Goal: Check status

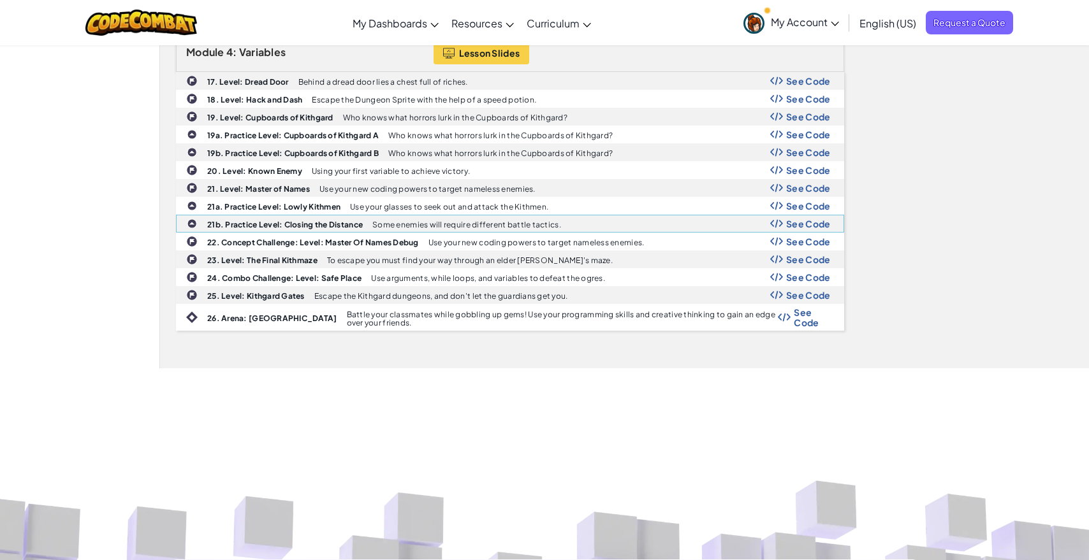
scroll to position [1079, 0]
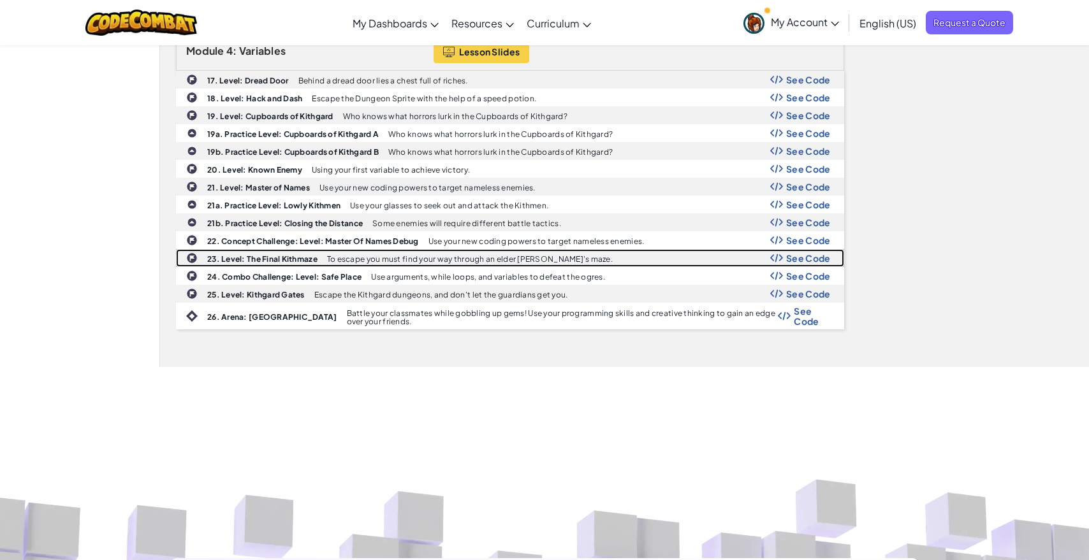
click at [796, 258] on span "See Code" at bounding box center [808, 258] width 45 height 10
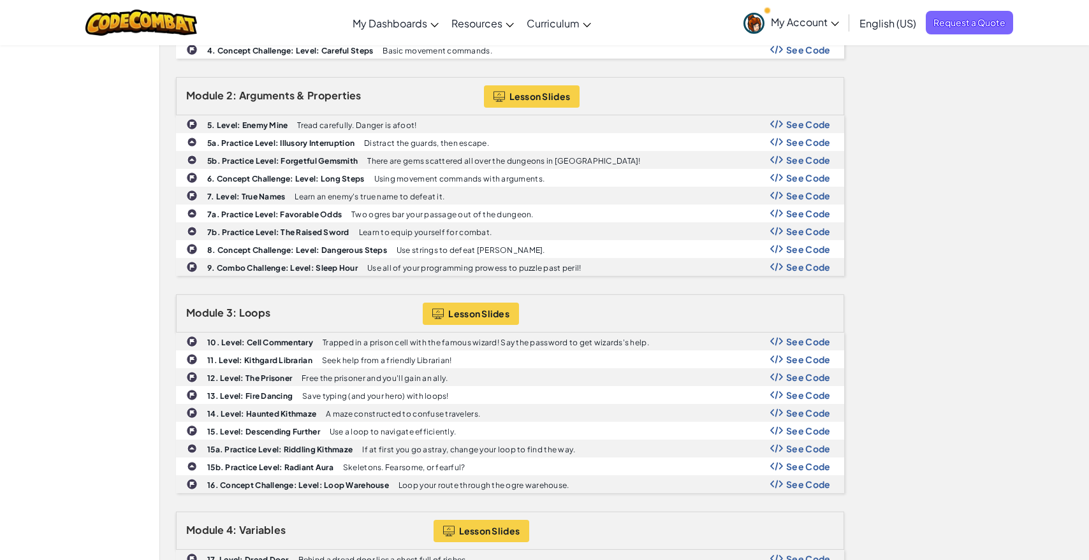
scroll to position [0, 0]
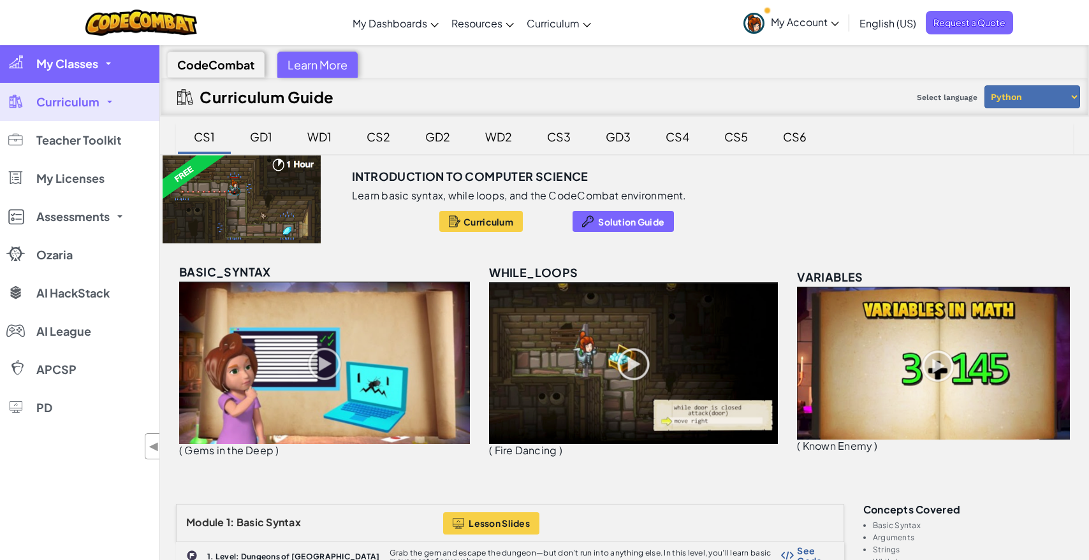
click at [95, 64] on span "My Classes" at bounding box center [67, 63] width 62 height 11
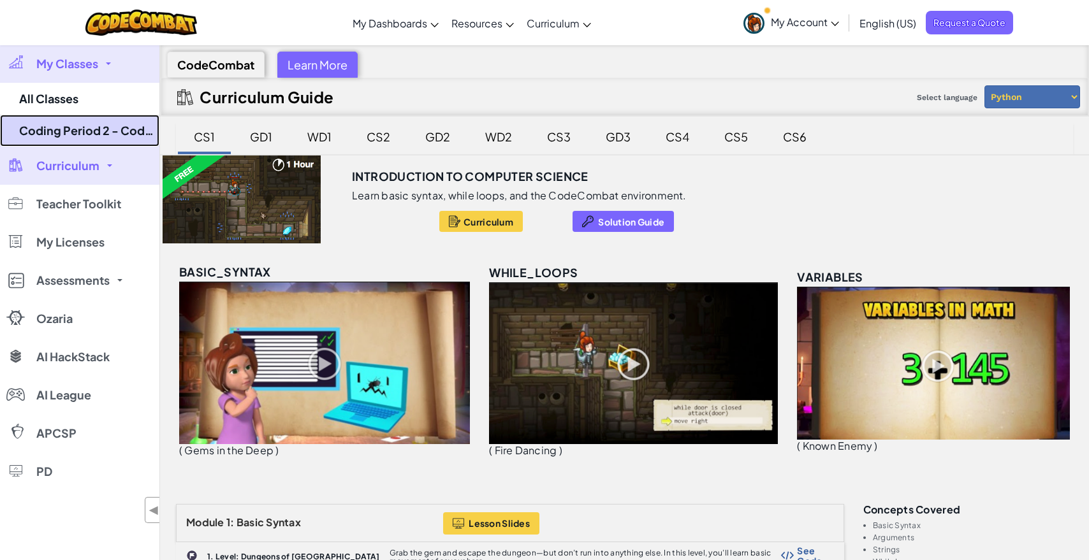
click at [120, 133] on link "Coding Period 2 - Code Combat" at bounding box center [79, 131] width 159 height 32
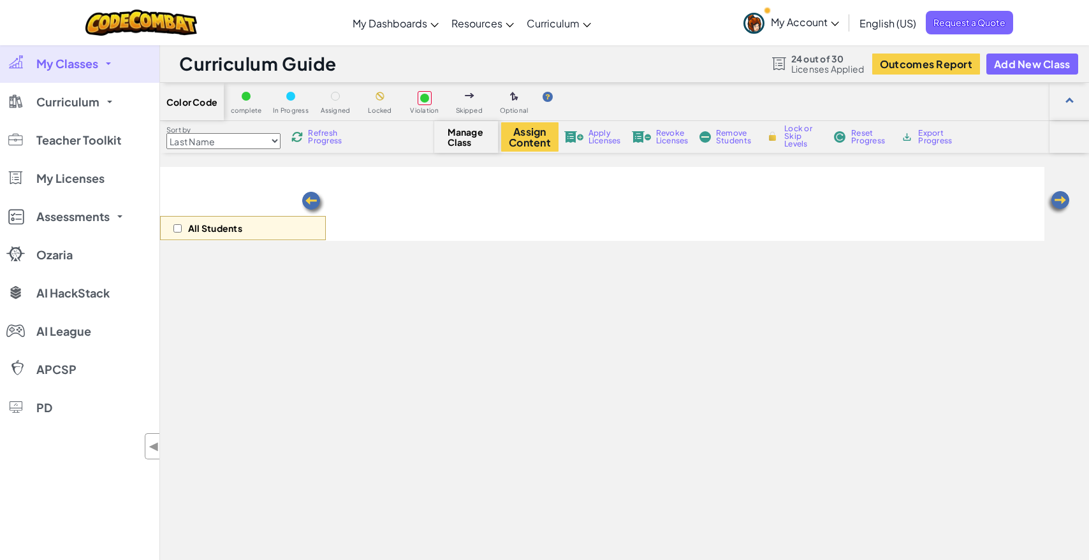
select select "560f1a9f22961295f9427742"
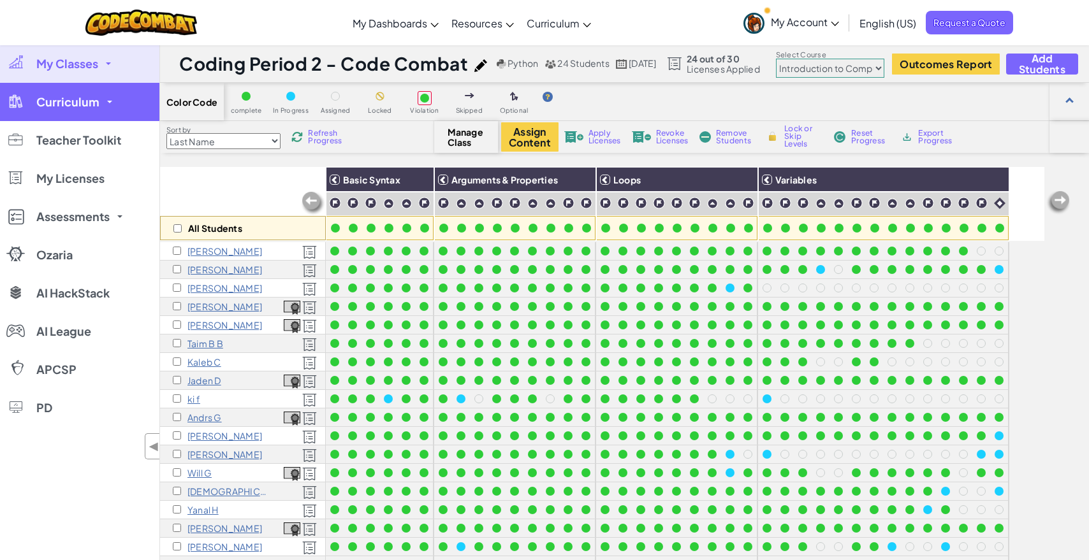
click at [112, 99] on link "Curriculum" at bounding box center [79, 102] width 159 height 38
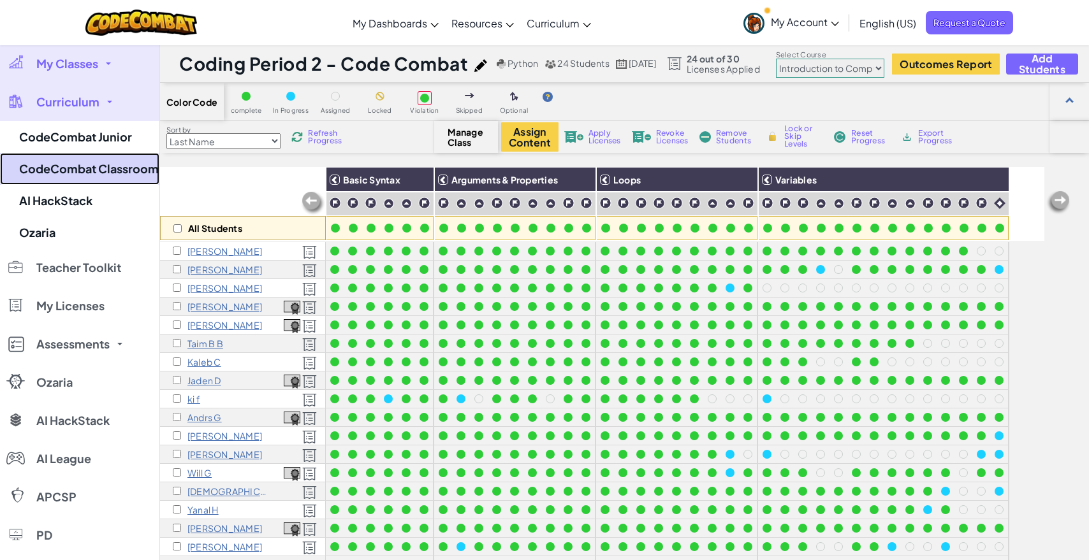
click at [120, 168] on link "CodeCombat Classroom" at bounding box center [79, 169] width 159 height 32
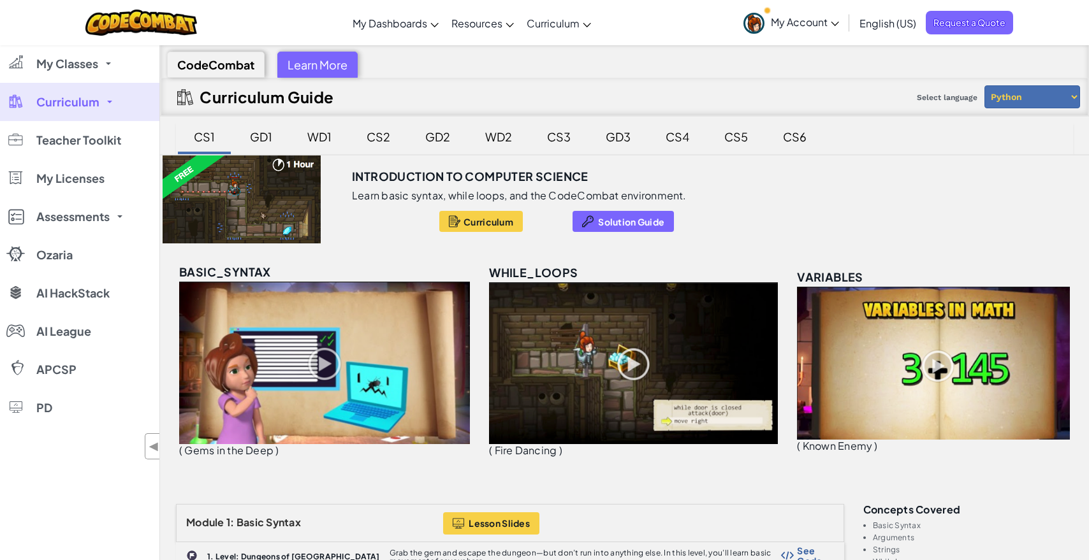
click at [266, 135] on div "GD1" at bounding box center [261, 137] width 48 height 30
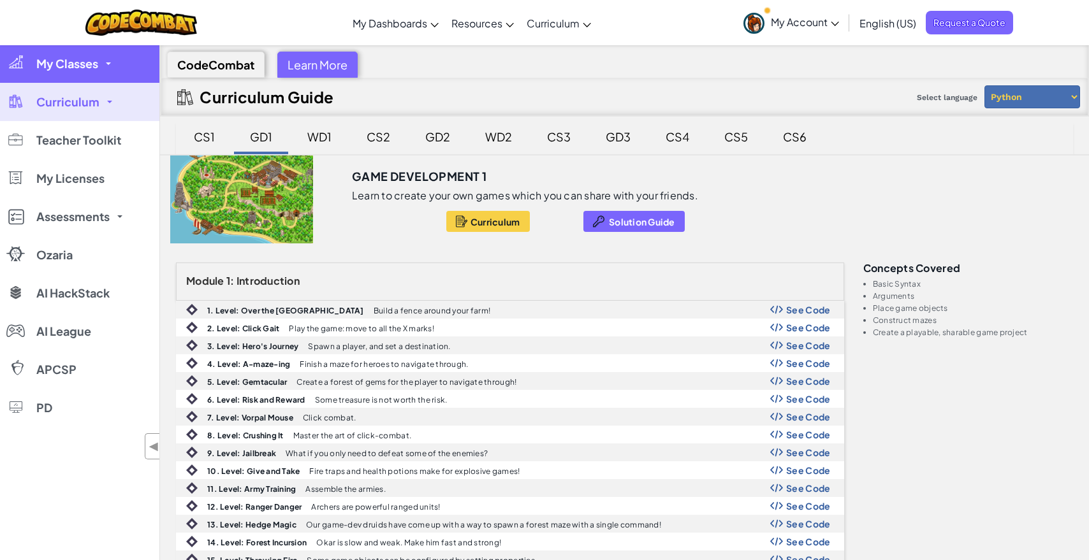
click at [116, 62] on link "My Classes" at bounding box center [79, 64] width 159 height 38
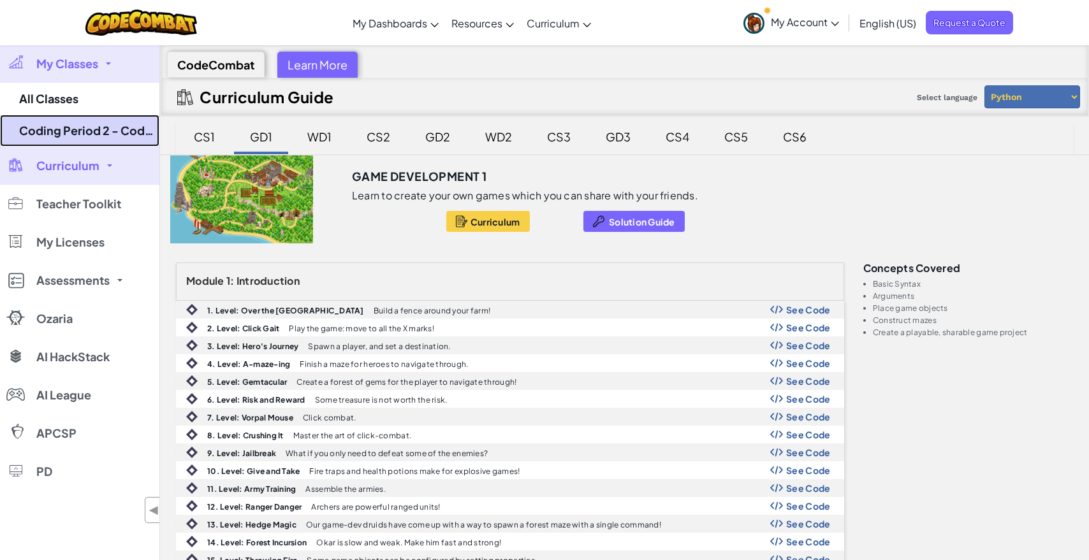
click at [120, 134] on link "Coding Period 2 - Code Combat" at bounding box center [79, 131] width 159 height 32
select select "560f1a9f22961295f9427742"
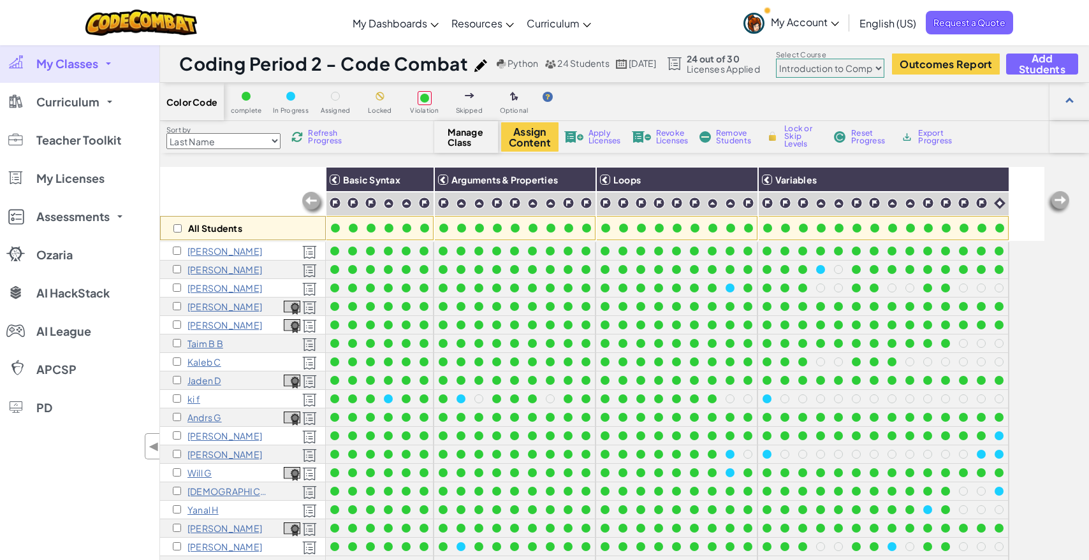
click at [333, 136] on span "Refresh Progress" at bounding box center [328, 136] width 40 height 15
